Goal: Information Seeking & Learning: Learn about a topic

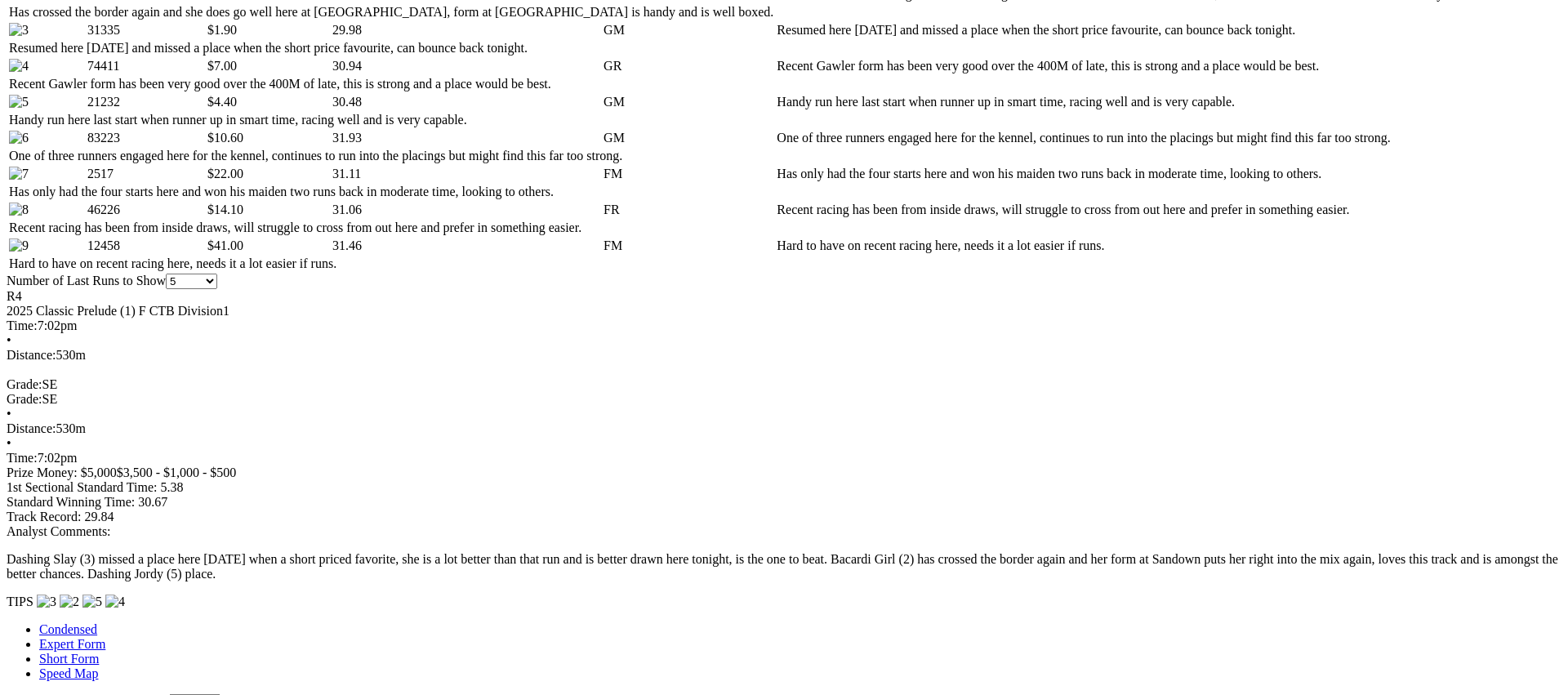
scroll to position [941, 0]
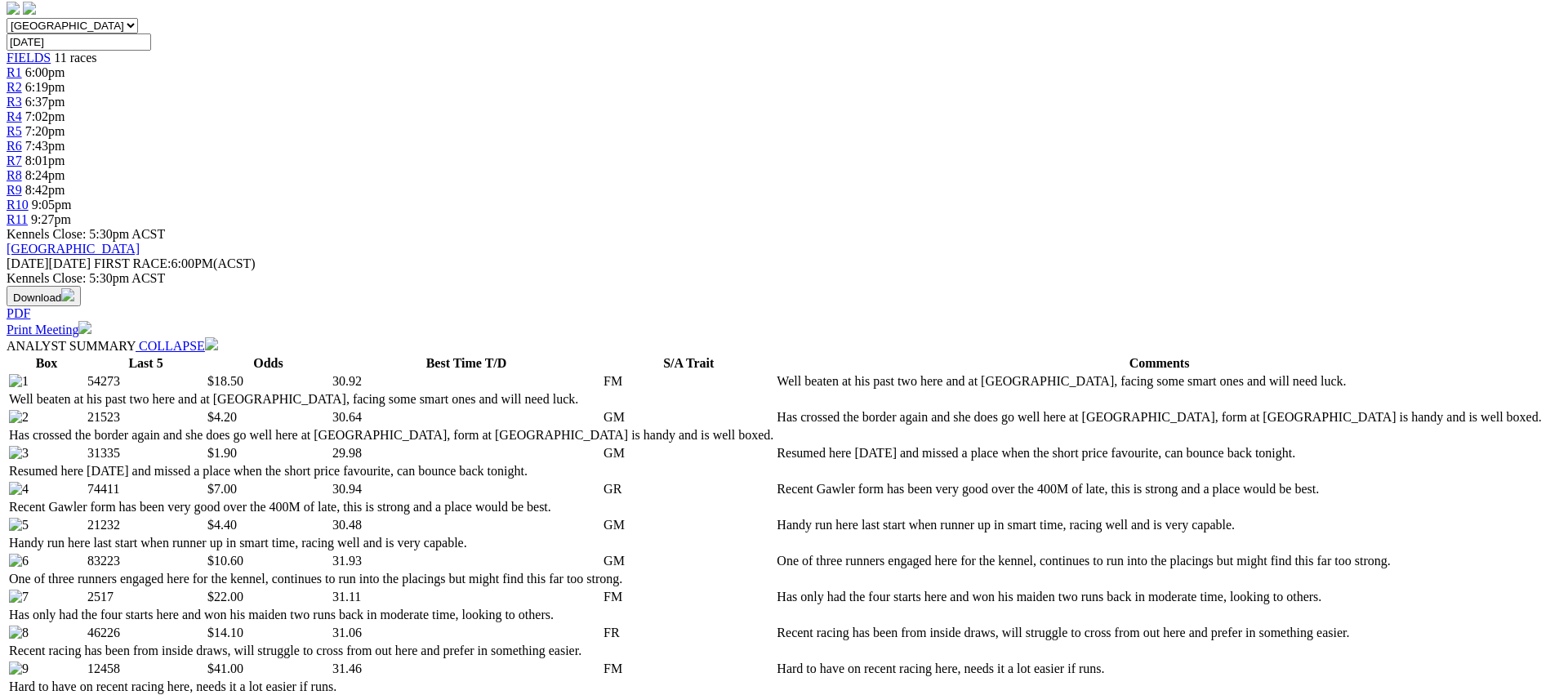
scroll to position [0, 0]
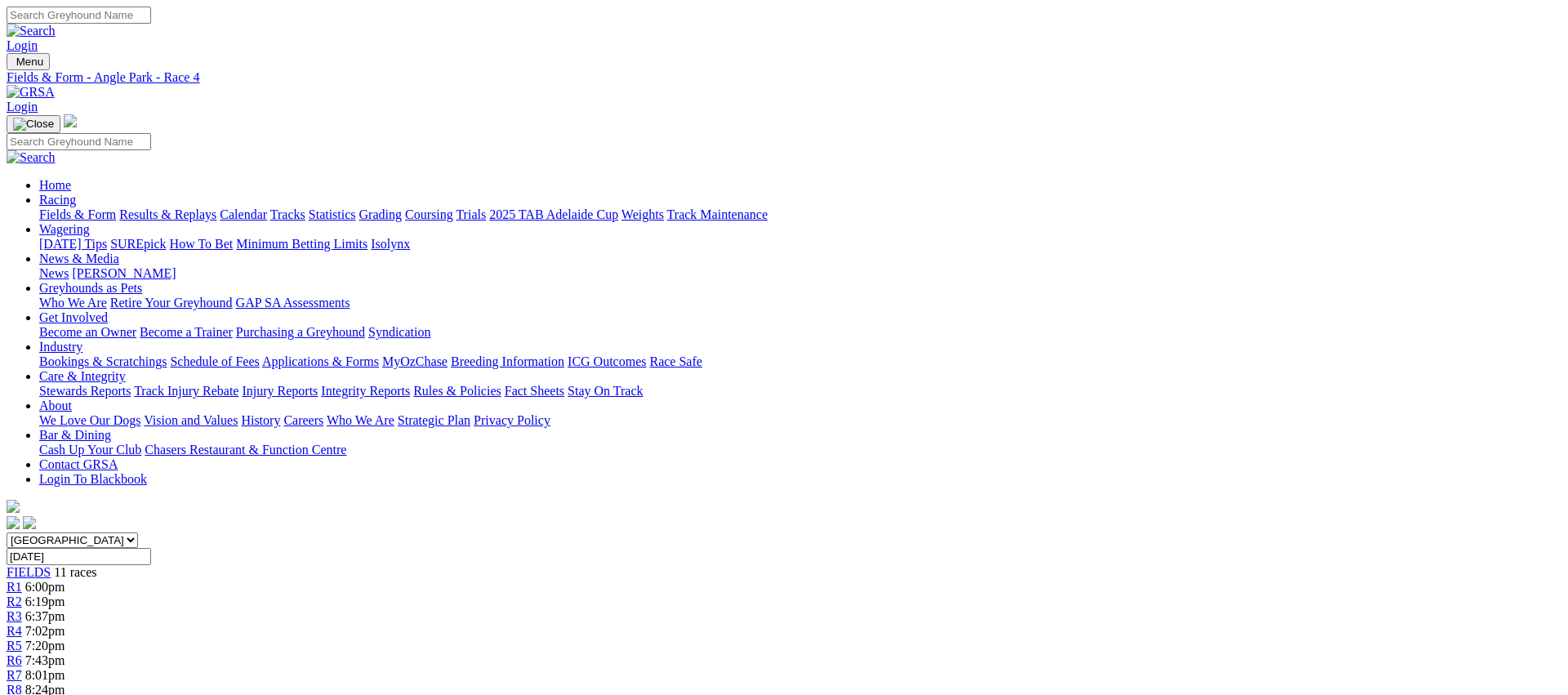
click at [22, 639] on span "R5" at bounding box center [15, 646] width 15 height 14
click at [22, 654] on link "R6" at bounding box center [15, 661] width 15 height 14
click at [22, 668] on span "R7" at bounding box center [15, 675] width 15 height 14
click at [989, 683] on div "R8 8:24pm" at bounding box center [784, 690] width 1555 height 15
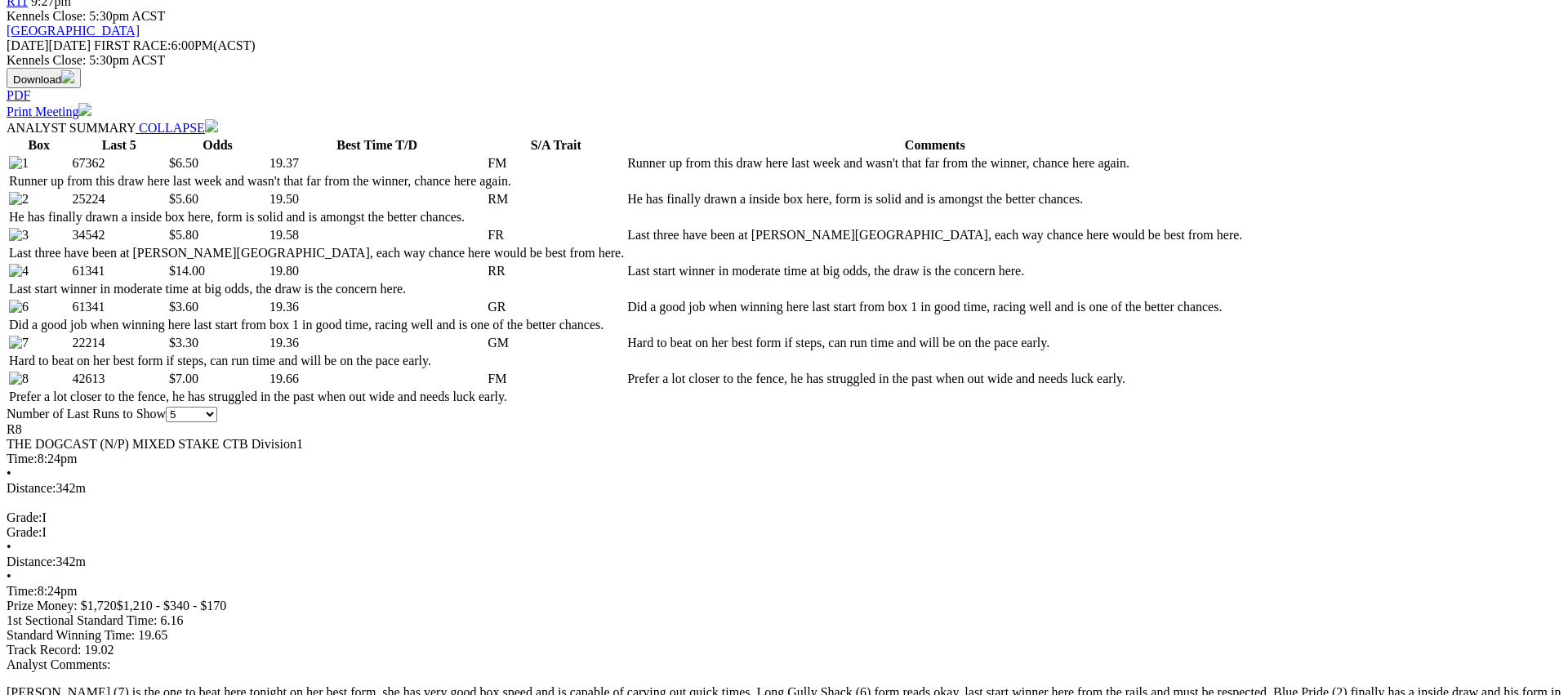
scroll to position [777, 0]
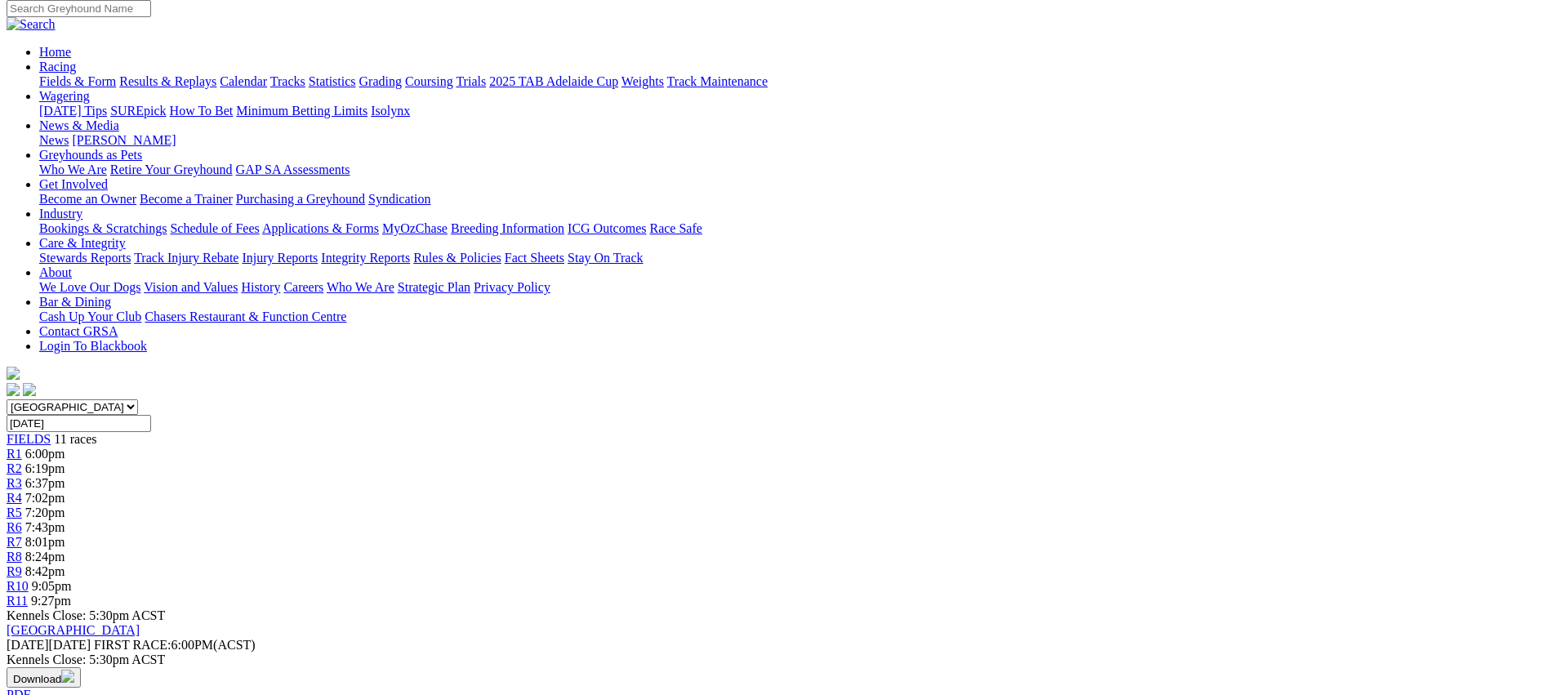
scroll to position [0, 0]
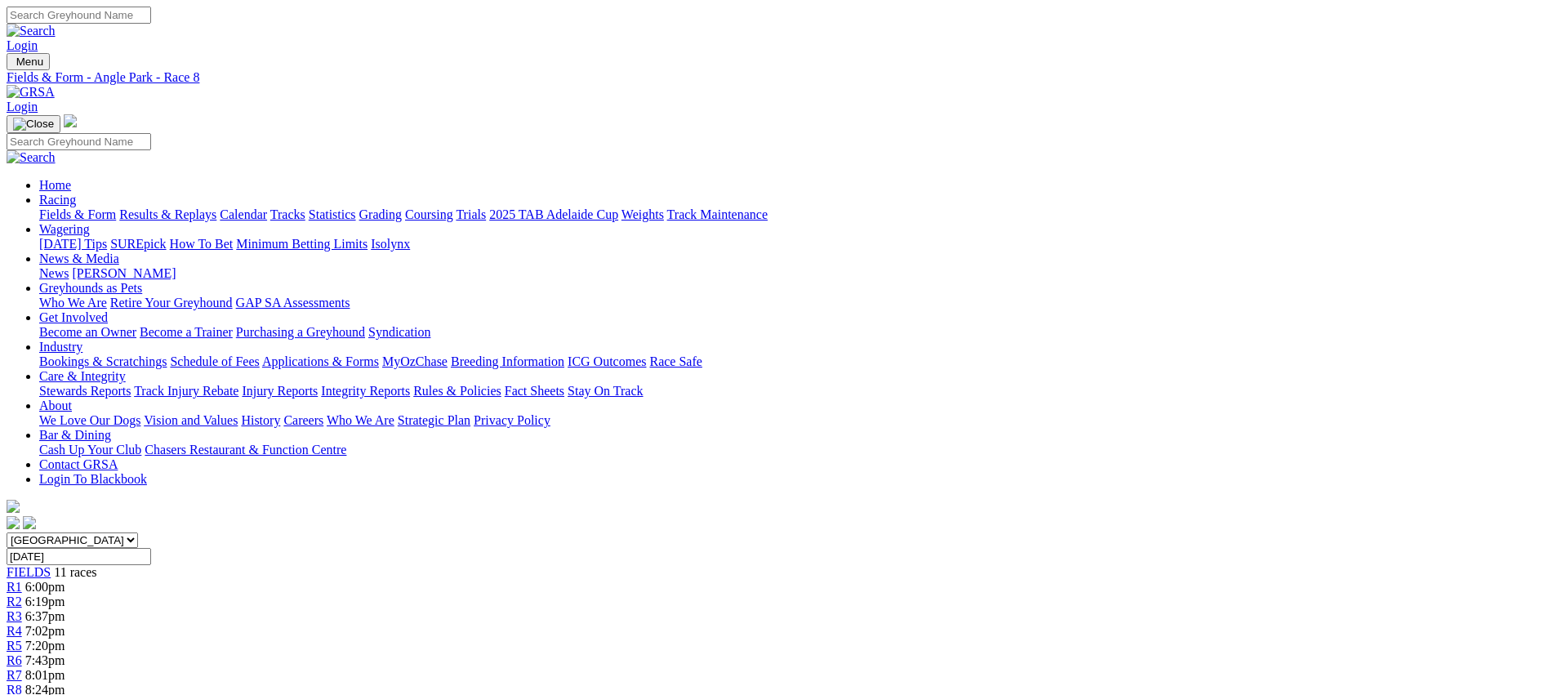
click at [22, 694] on span "R9" at bounding box center [15, 704] width 15 height 14
click at [1087, 694] on div "R9 8:42pm" at bounding box center [784, 701] width 1555 height 15
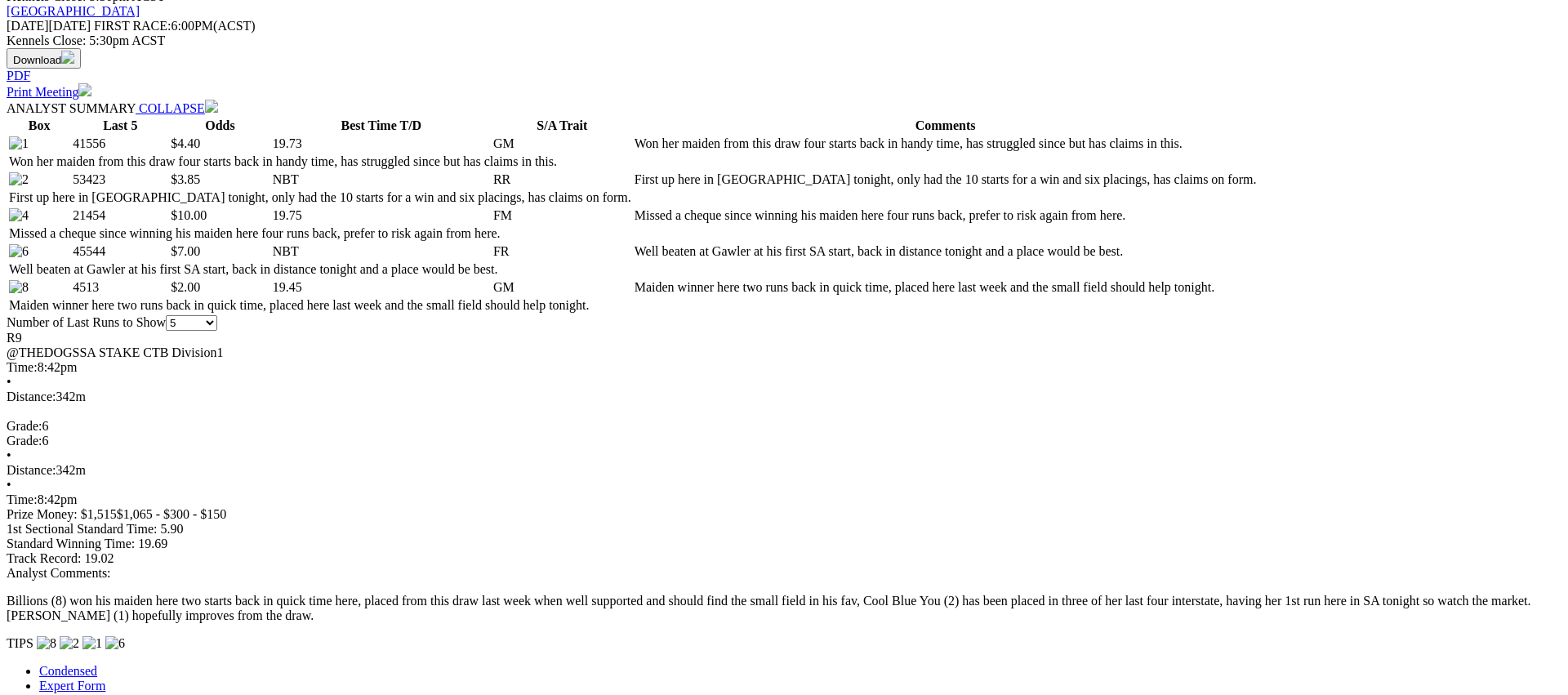
scroll to position [752, 0]
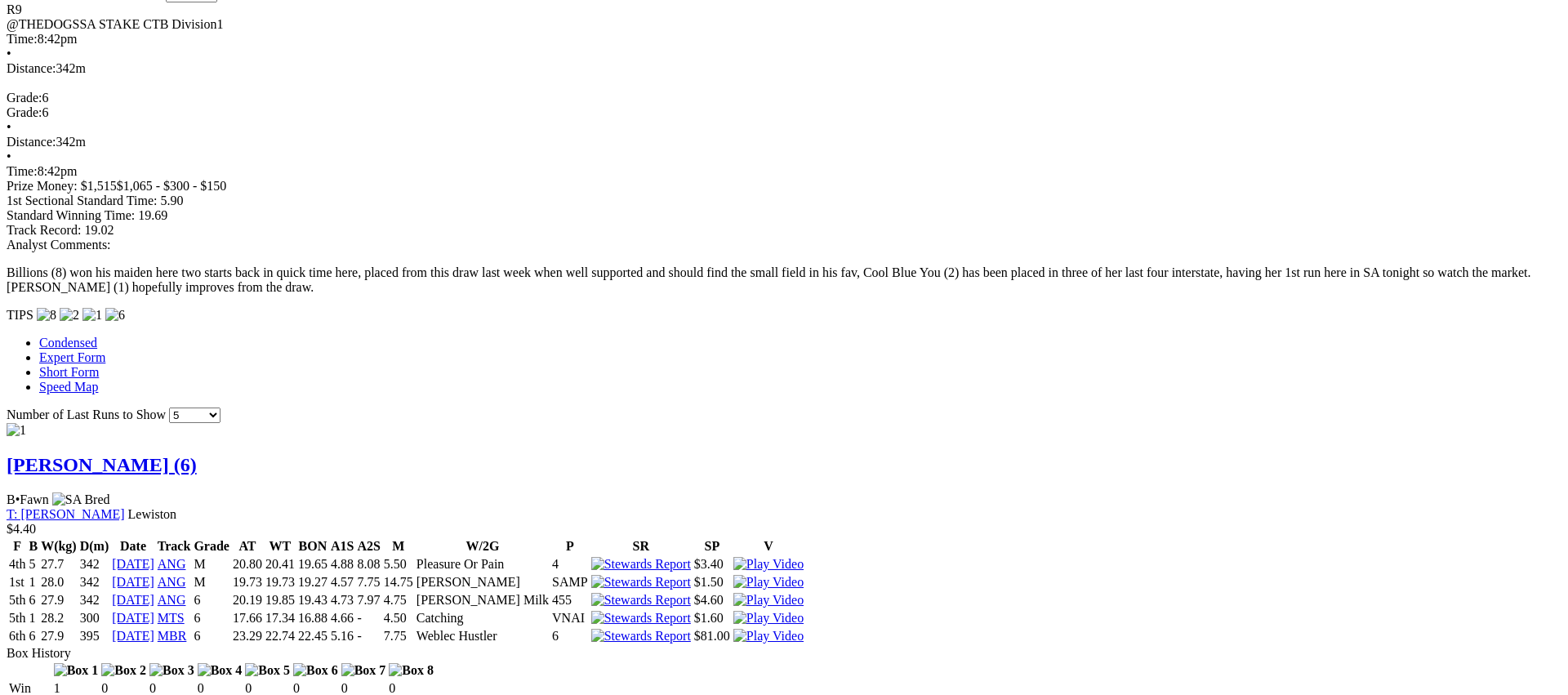
scroll to position [1083, 0]
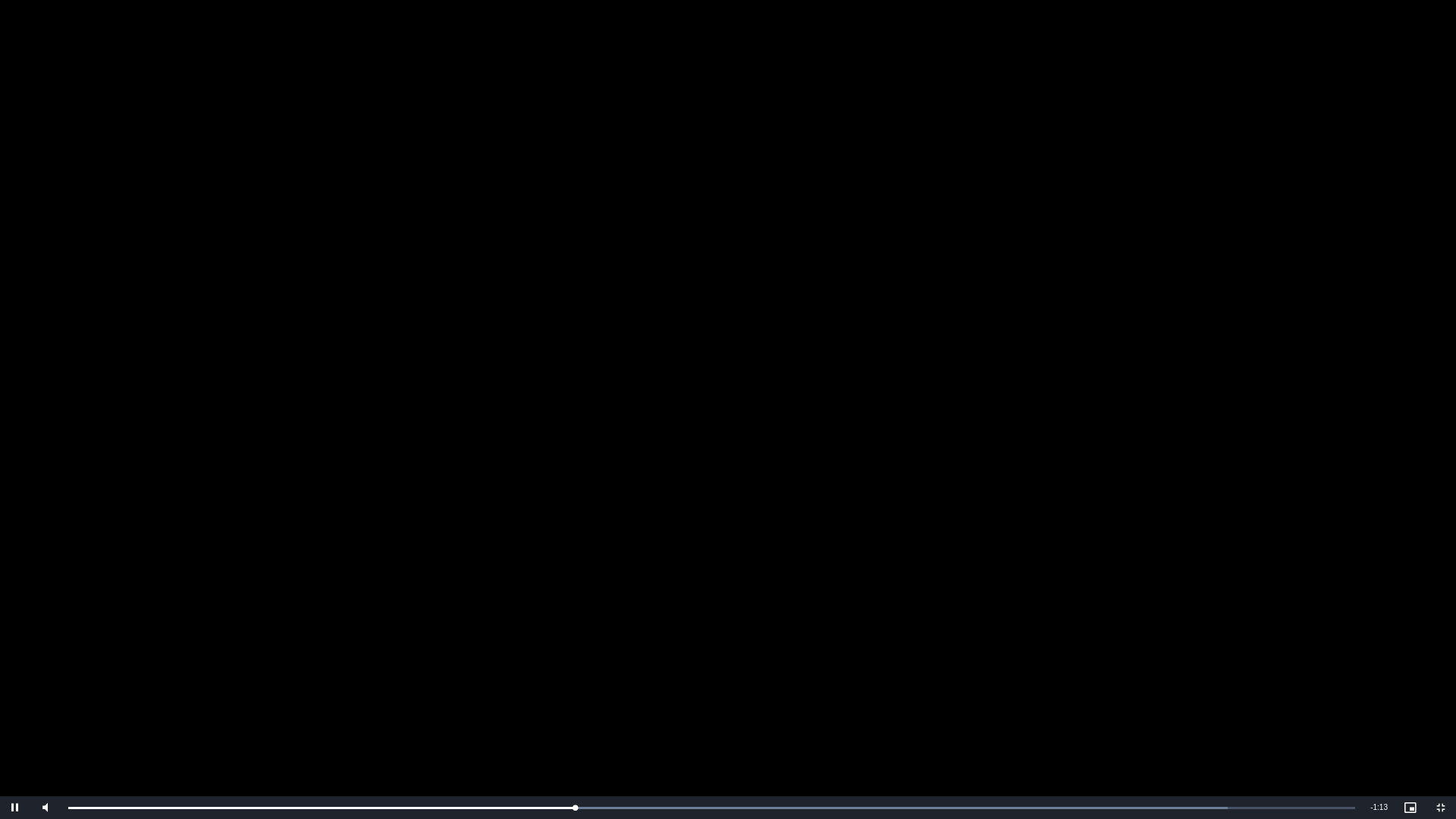
click at [573, 645] on video "To view this video please enable JavaScript, and consider upgrading to a web br…" at bounding box center [728, 410] width 1456 height 819
click at [1442, 645] on span "Video Player" at bounding box center [1441, 808] width 30 height 0
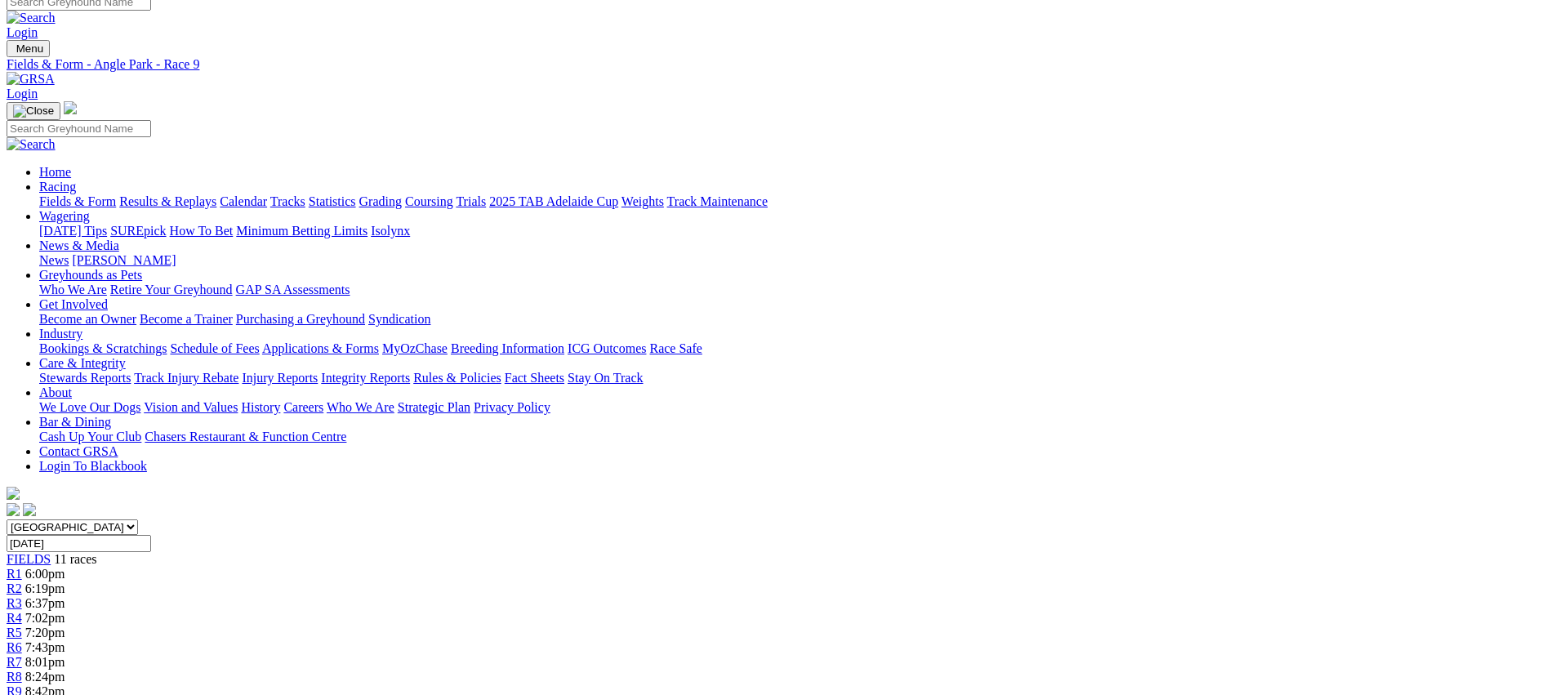
scroll to position [0, 0]
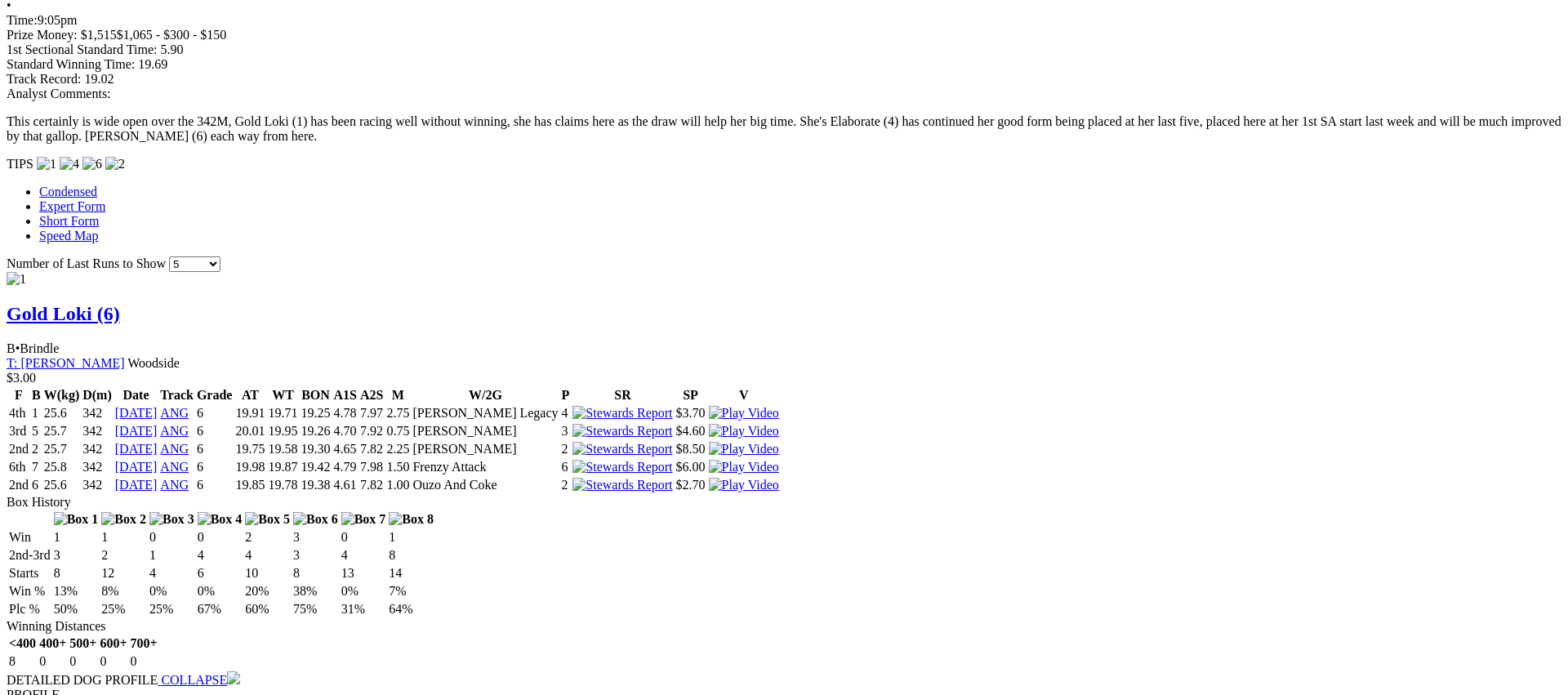
scroll to position [1232, 0]
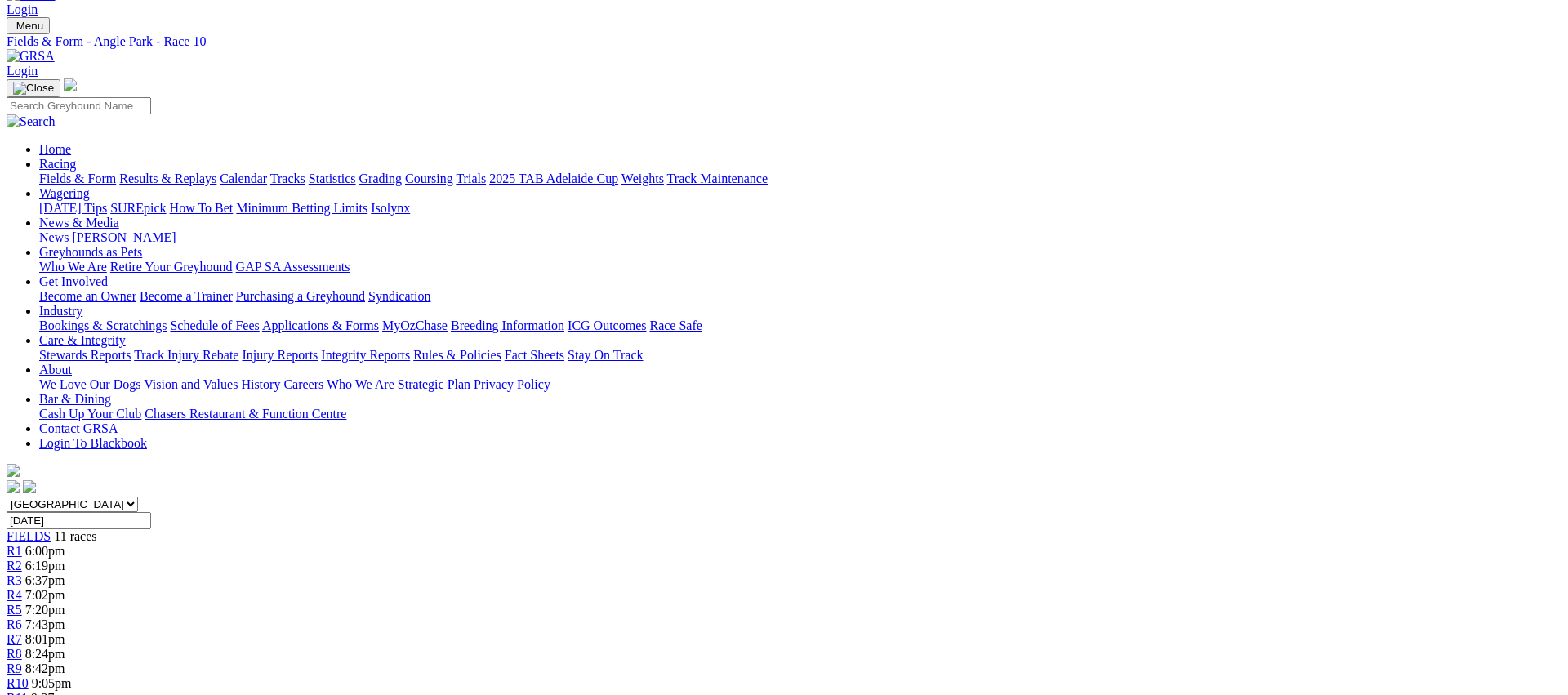
scroll to position [0, 0]
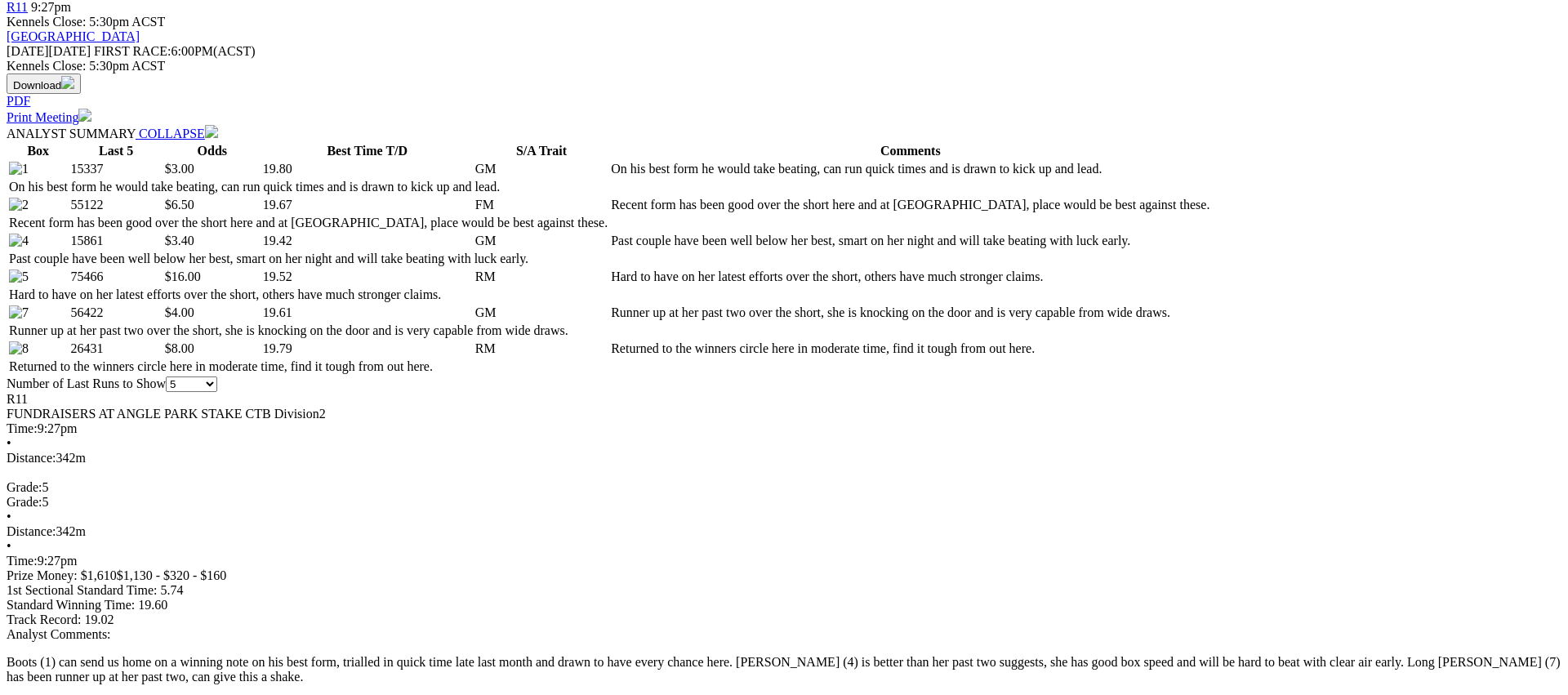
scroll to position [728, 0]
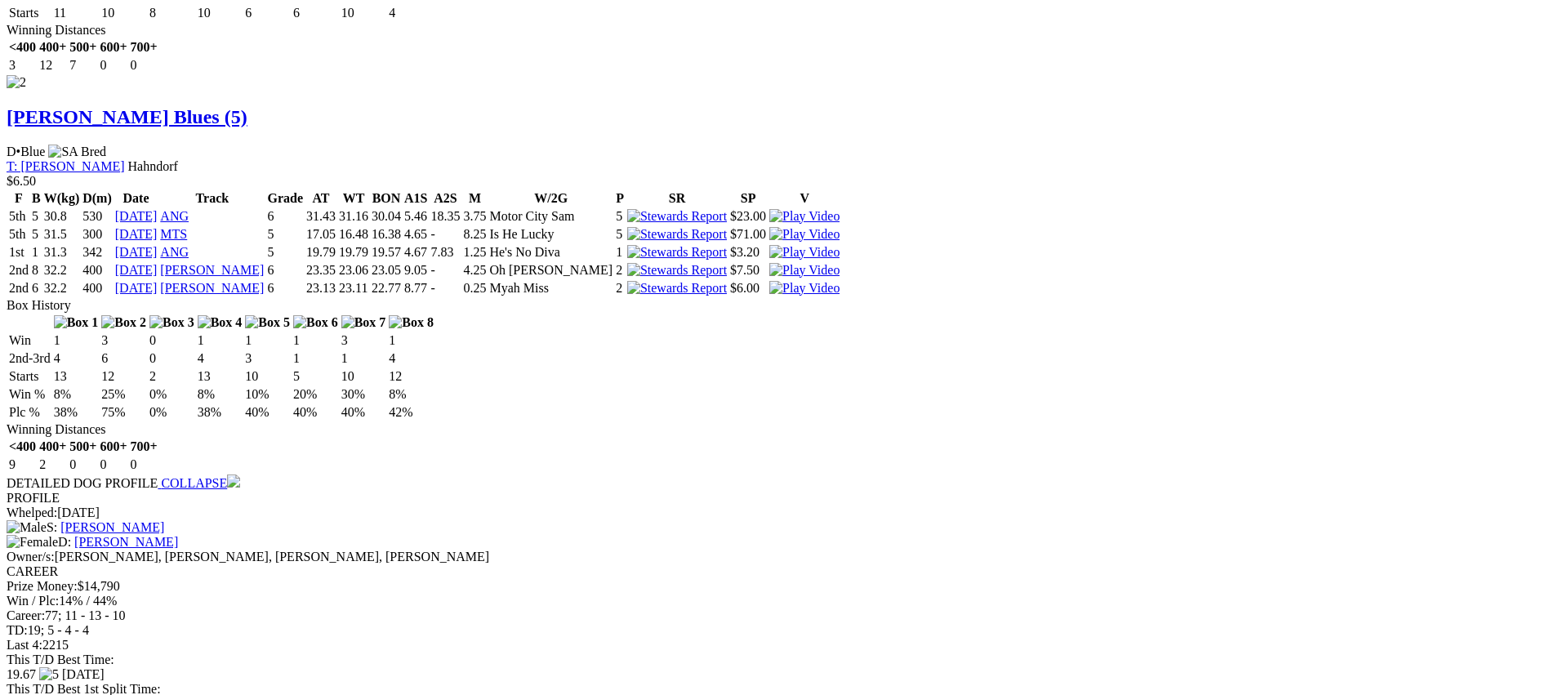
scroll to position [2305, 0]
